Goal: Transaction & Acquisition: Purchase product/service

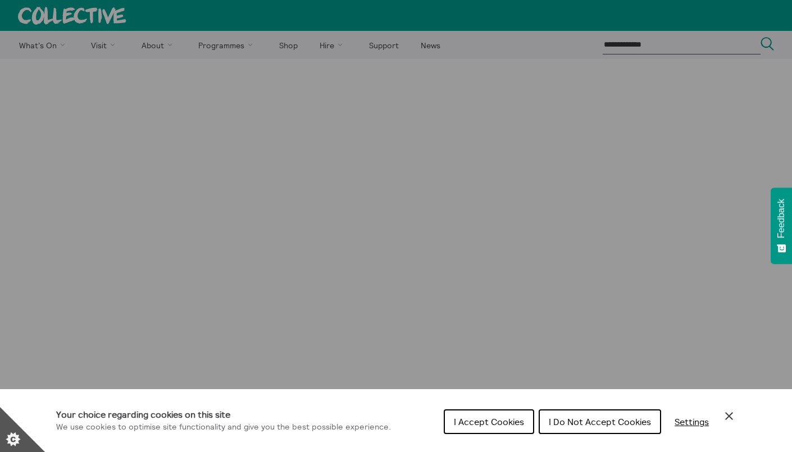
click at [518, 427] on button "I Accept Cookies" at bounding box center [489, 421] width 90 height 25
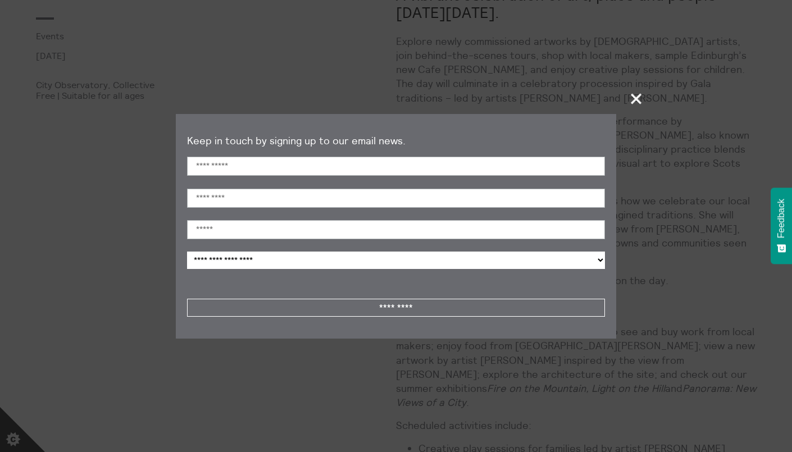
scroll to position [649, 0]
click at [638, 106] on span "+" at bounding box center [636, 98] width 33 height 33
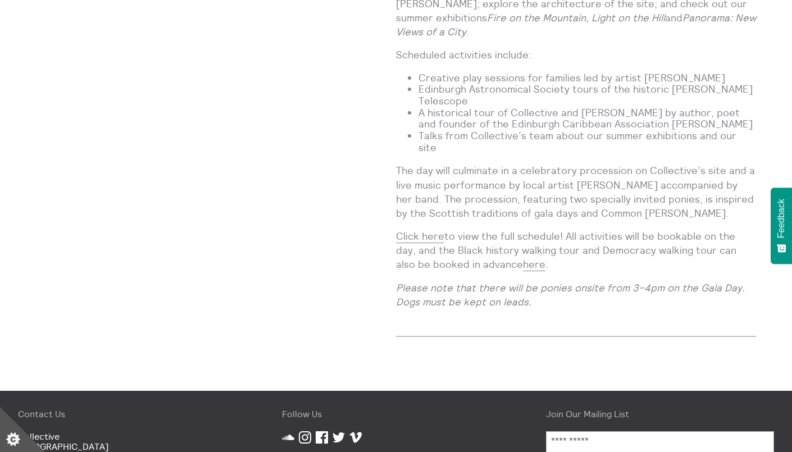
scroll to position [1019, 0]
click at [411, 230] on link "Click here" at bounding box center [420, 236] width 48 height 13
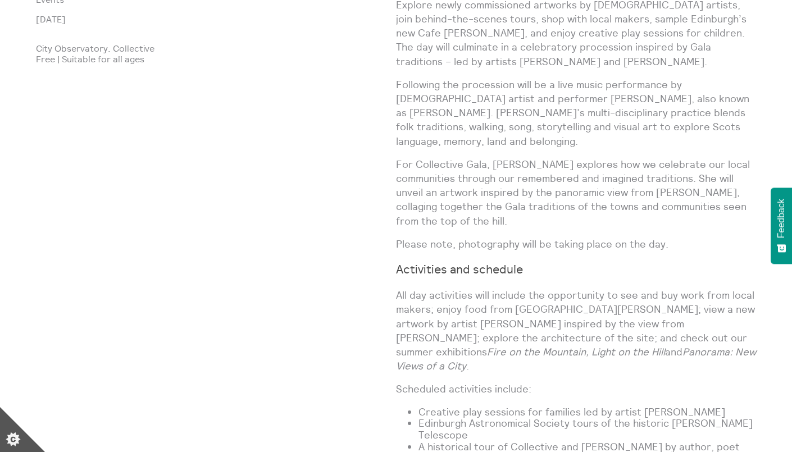
scroll to position [686, 0]
